Goal: Information Seeking & Learning: Find contact information

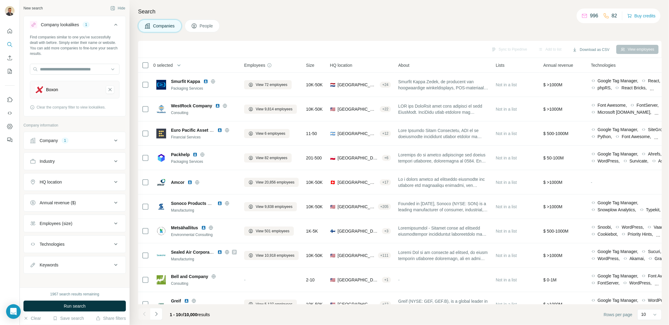
click at [107, 89] on icon "Boxon-remove-button" at bounding box center [109, 90] width 5 height 6
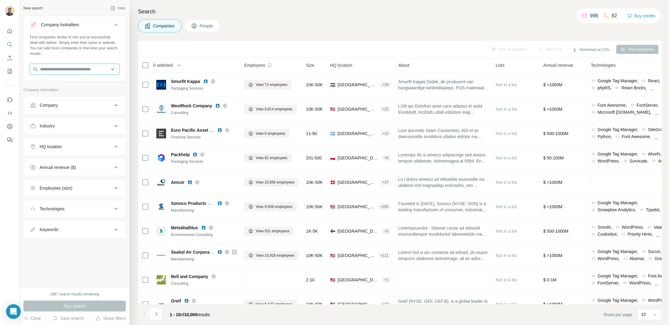
click at [84, 70] on input "text" at bounding box center [75, 69] width 90 height 11
type input "**********"
click at [101, 81] on p "Störtebeker Braumanufaktur" at bounding box center [74, 83] width 54 height 6
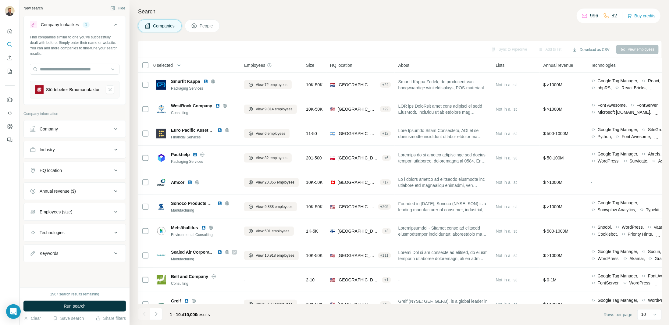
click at [101, 307] on button "Run search" at bounding box center [74, 306] width 102 height 11
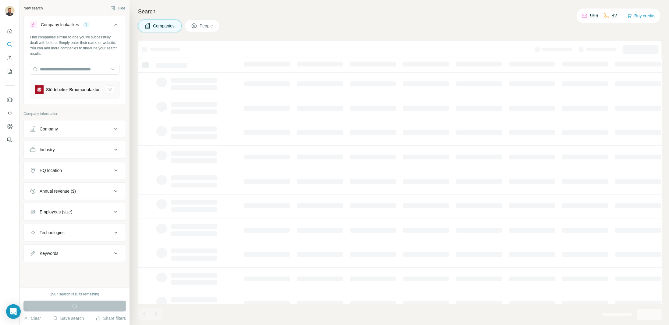
click at [205, 117] on td at bounding box center [197, 109] width 88 height 24
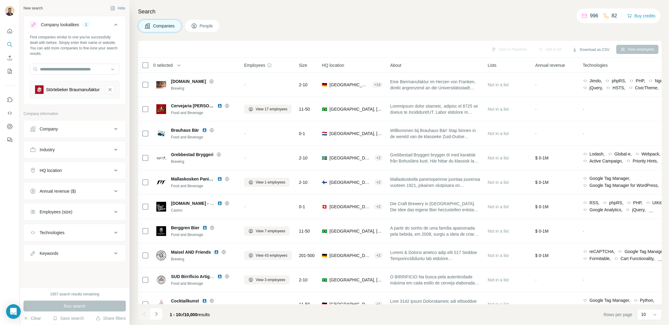
click at [155, 24] on span "Companies" at bounding box center [164, 26] width 22 height 6
click at [110, 91] on icon "Störtebeker Braumanufaktur-remove-button" at bounding box center [110, 89] width 3 height 3
click at [116, 108] on button "Company" at bounding box center [75, 105] width 102 height 15
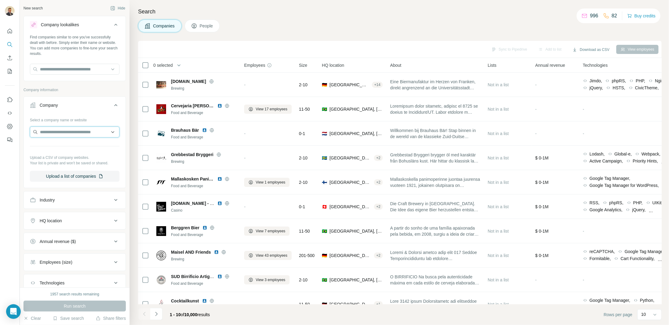
click at [77, 128] on input "text" at bounding box center [75, 132] width 90 height 11
paste input "**********"
type input "**********"
click at [83, 138] on div "Störtebeker Braumanufaktur [DOMAIN_NAME]" at bounding box center [72, 148] width 85 height 20
click at [83, 307] on div "Run search" at bounding box center [74, 306] width 102 height 11
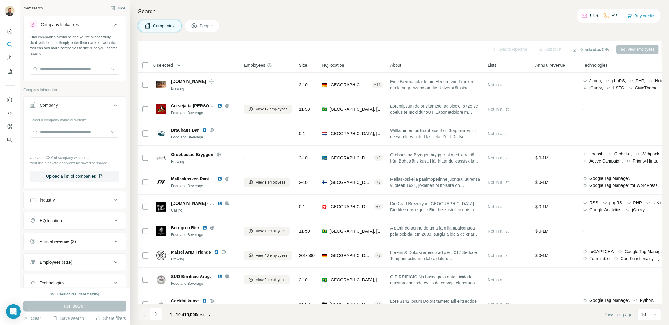
click at [71, 303] on div "Run search" at bounding box center [74, 306] width 102 height 11
click at [87, 130] on input "text" at bounding box center [75, 132] width 90 height 11
paste input "**********"
type input "**********"
click at [77, 145] on p "Störtebeker Braumanufaktur" at bounding box center [74, 145] width 54 height 6
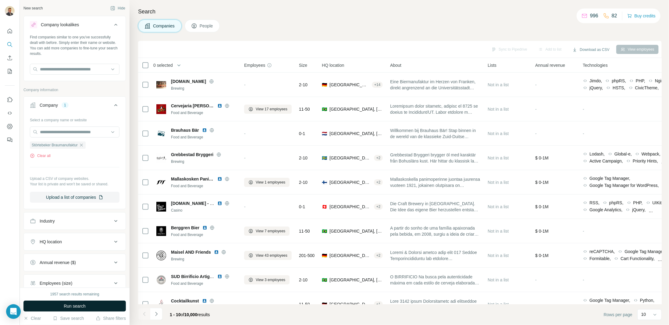
click at [70, 305] on span "Run search" at bounding box center [75, 306] width 22 height 6
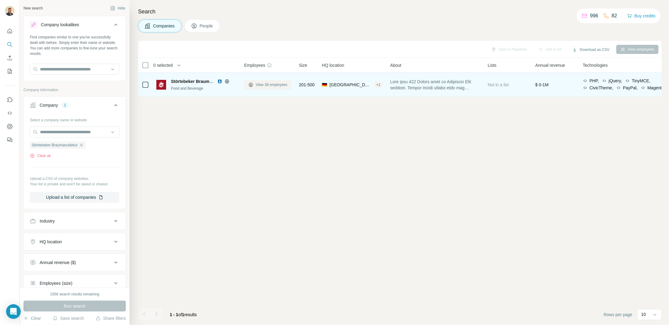
click at [268, 85] on span "View 38 employees" at bounding box center [272, 84] width 32 height 5
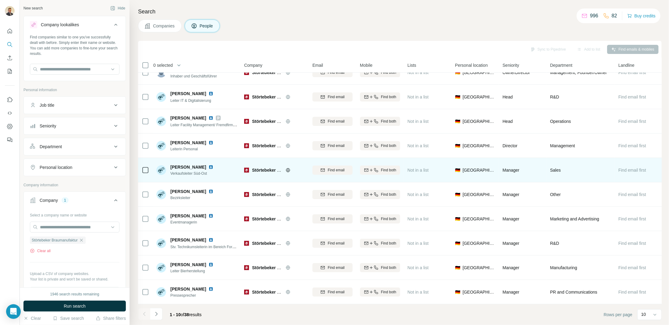
scroll to position [15, 0]
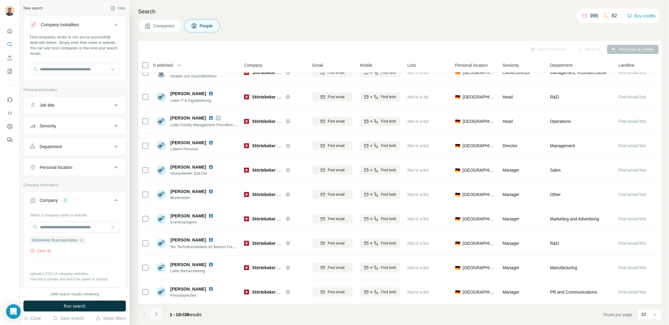
click at [159, 312] on button "Navigate to next page" at bounding box center [156, 314] width 12 height 12
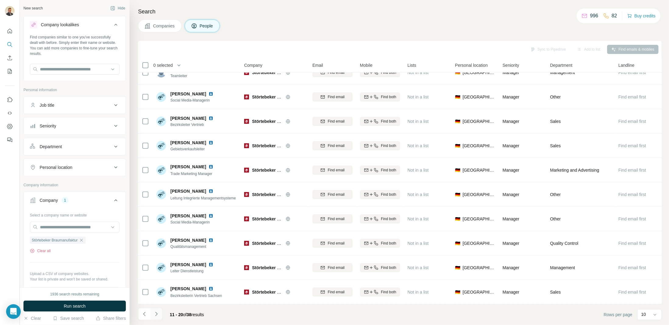
click at [158, 312] on icon "Navigate to next page" at bounding box center [156, 314] width 6 height 6
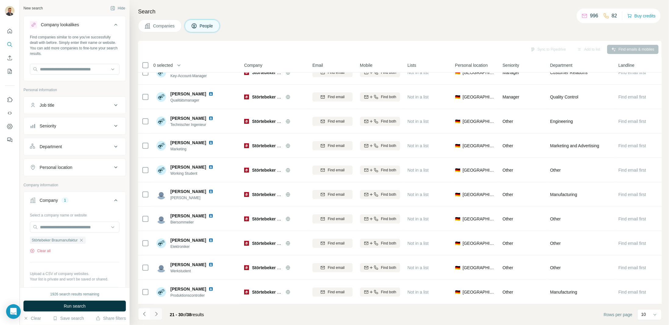
click at [157, 313] on icon "Navigate to next page" at bounding box center [156, 314] width 6 height 6
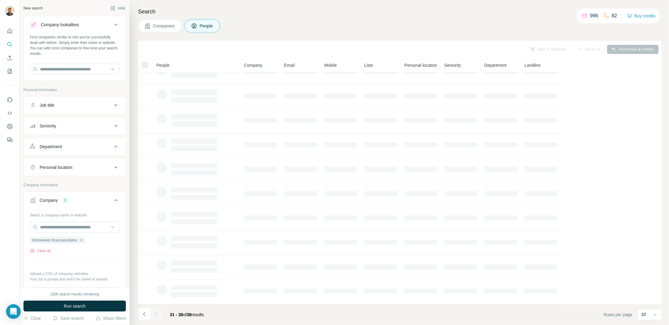
scroll to position [0, 0]
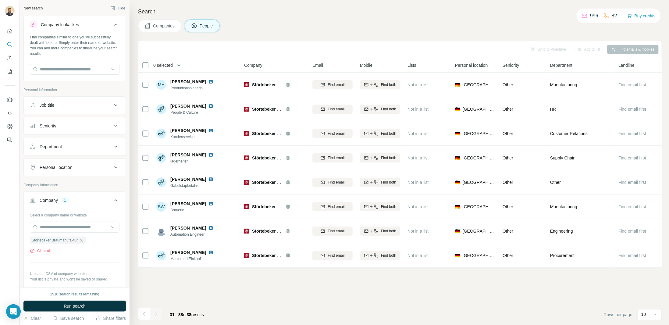
click at [156, 317] on div at bounding box center [156, 314] width 12 height 12
click at [146, 313] on icon "Navigate to previous page" at bounding box center [144, 314] width 6 height 6
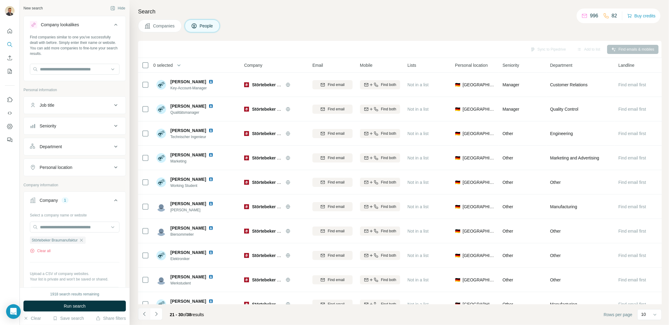
click at [145, 315] on icon "Navigate to previous page" at bounding box center [144, 314] width 6 height 6
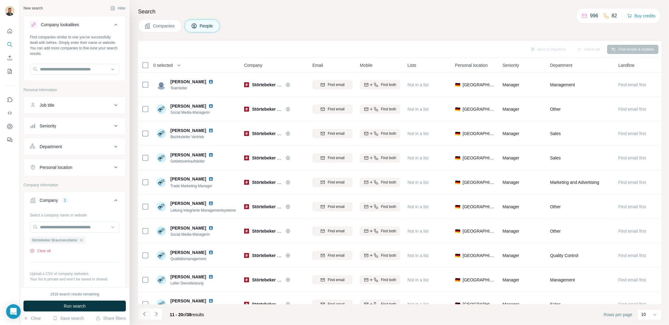
click at [145, 315] on icon "Navigate to previous page" at bounding box center [144, 314] width 6 height 6
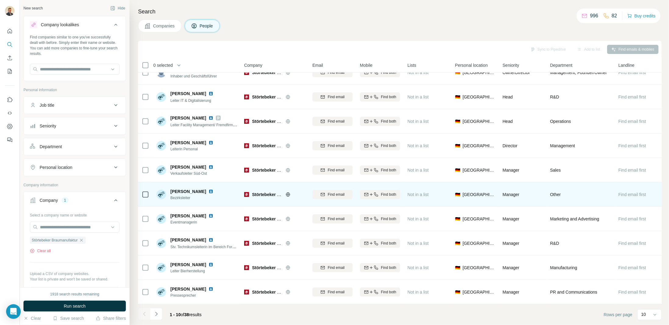
scroll to position [15, 0]
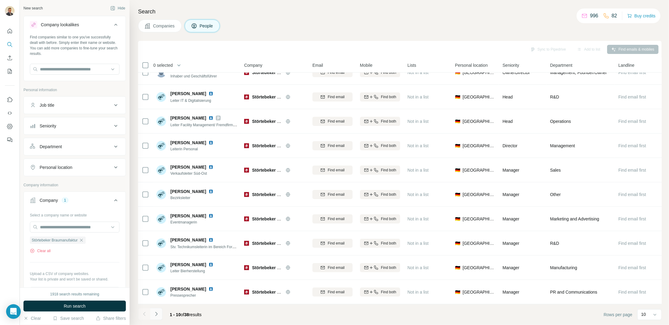
click at [158, 314] on icon "Navigate to next page" at bounding box center [156, 314] width 6 height 6
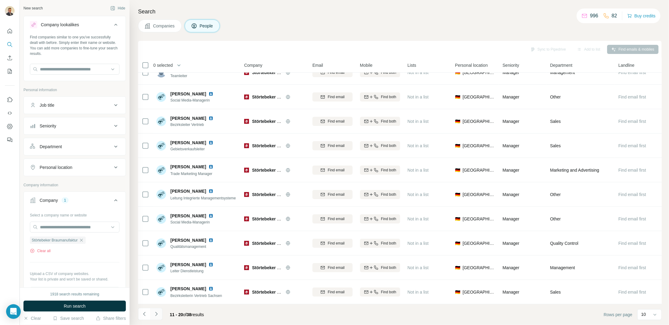
click at [157, 316] on icon "Navigate to next page" at bounding box center [156, 314] width 6 height 6
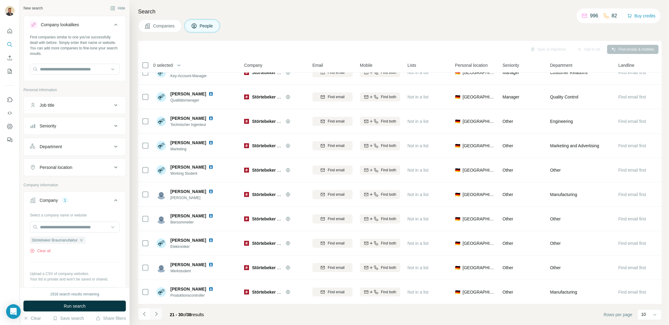
click at [157, 315] on icon "Navigate to next page" at bounding box center [156, 314] width 6 height 6
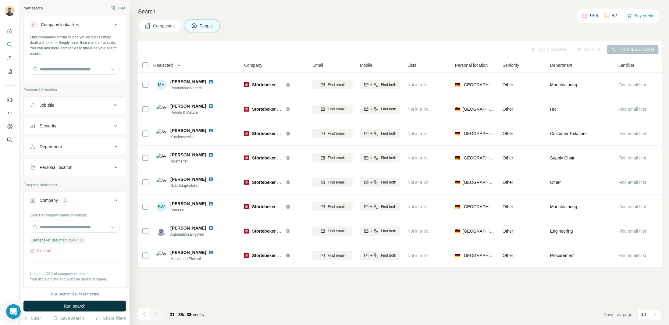
scroll to position [0, 0]
